Goal: Information Seeking & Learning: Understand process/instructions

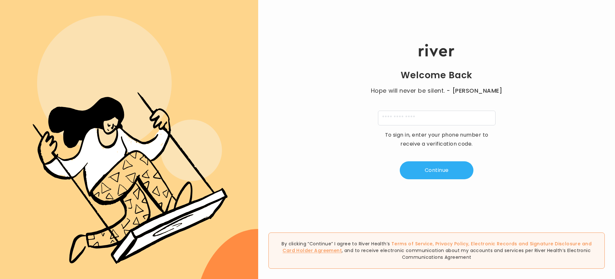
click at [342, 250] on link "Card Holder Agreement" at bounding box center [312, 250] width 59 height 6
